Goal: Information Seeking & Learning: Find specific page/section

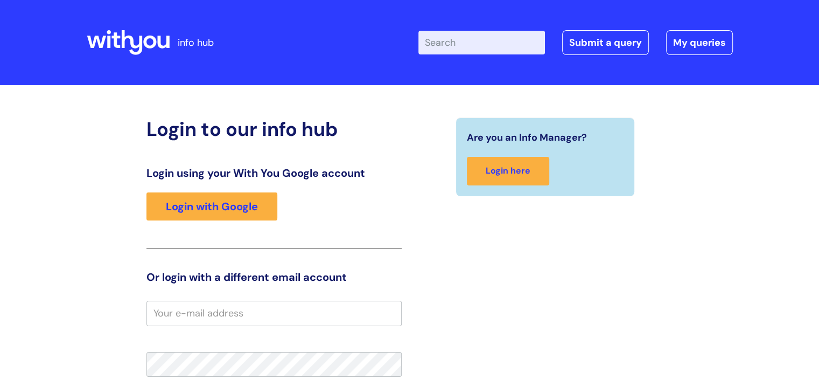
click at [499, 38] on input "Enter your search term here..." at bounding box center [481, 43] width 127 height 24
type input "journey plan"
click button "Search" at bounding box center [0, 0] width 0 height 0
click at [467, 43] on input "Enter your search term here..." at bounding box center [481, 43] width 127 height 24
type input "jour"
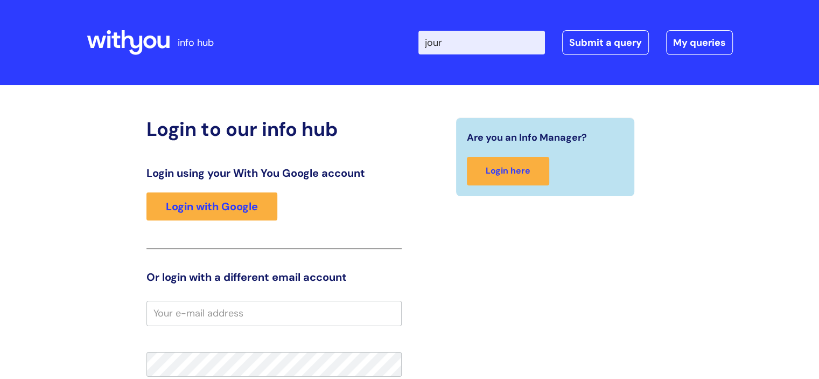
click button "Search" at bounding box center [0, 0] width 0 height 0
click at [467, 43] on input "Enter your search term here..." at bounding box center [481, 43] width 127 height 24
type input "jon"
click button "Search" at bounding box center [0, 0] width 0 height 0
type input "u"
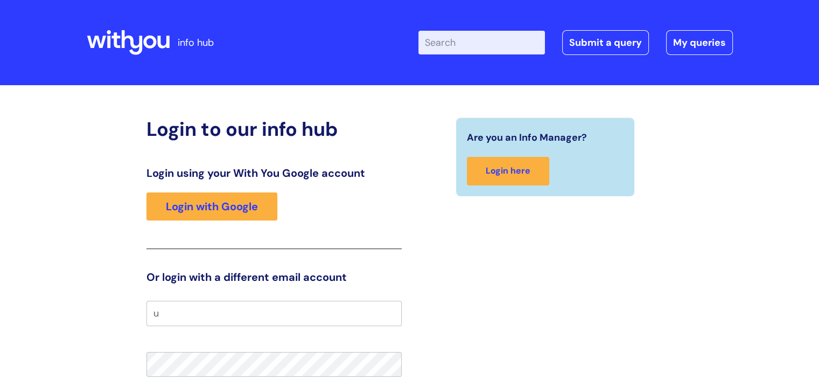
click at [467, 43] on input "Enter your search term here..." at bounding box center [481, 43] width 127 height 24
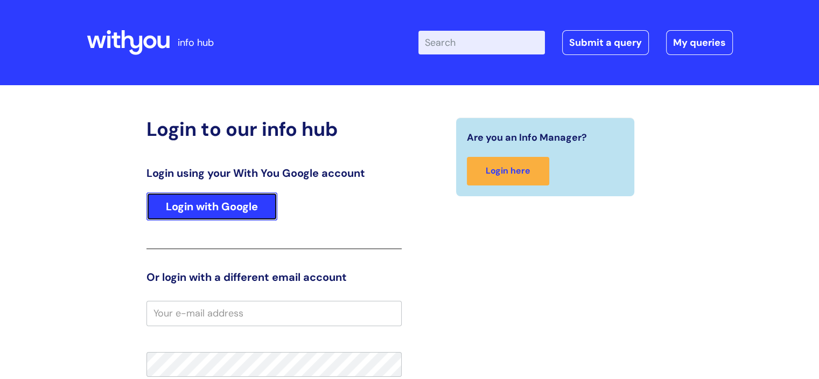
click at [203, 213] on link "Login with Google" at bounding box center [211, 206] width 131 height 28
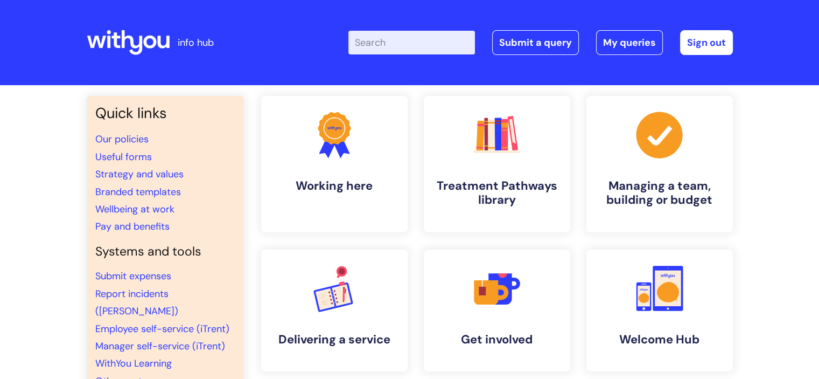
click at [430, 47] on input "Enter your search term here..." at bounding box center [411, 43] width 127 height 24
type input "jou"
click button "Search" at bounding box center [0, 0] width 0 height 0
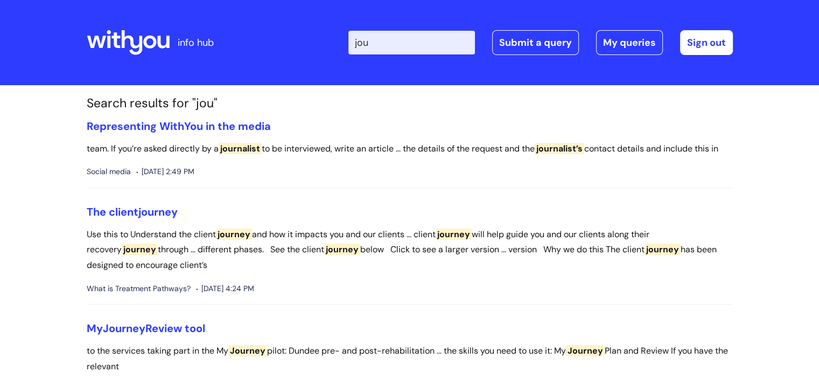
click at [396, 45] on input "jou" at bounding box center [411, 43] width 127 height 24
type input "journ"
click button "Search" at bounding box center [0, 0] width 0 height 0
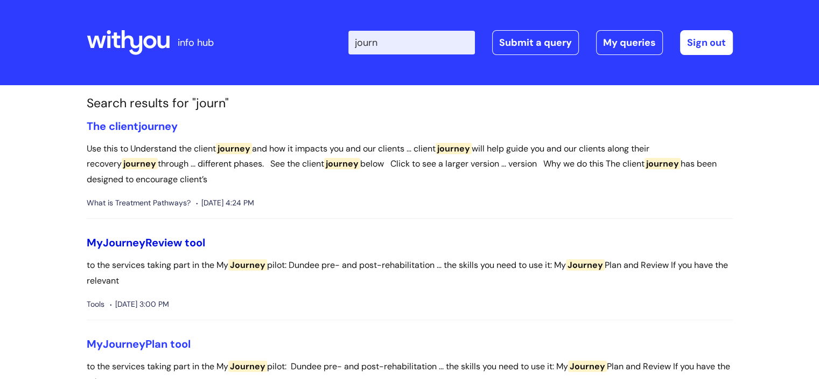
click at [171, 247] on link "My Journey Review tool" at bounding box center [146, 242] width 118 height 14
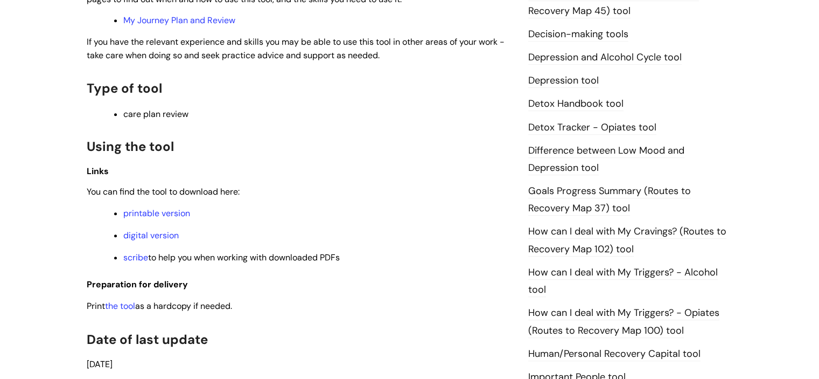
scroll to position [601, 0]
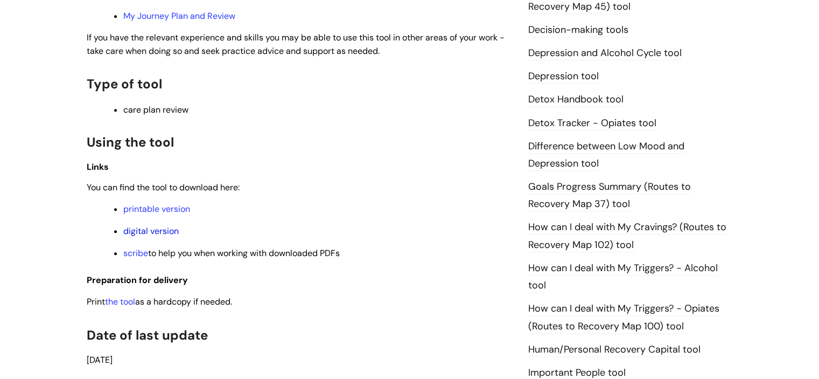
click at [134, 232] on link "digital version" at bounding box center [150, 230] width 55 height 11
